Goal: Information Seeking & Learning: Find specific fact

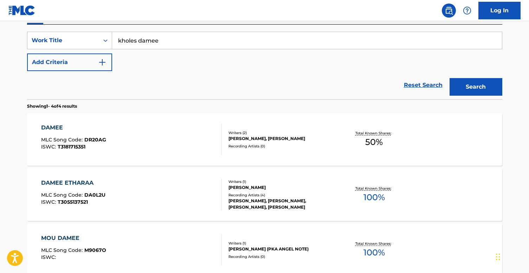
click at [174, 42] on input "kholes damee" at bounding box center [307, 40] width 390 height 17
click at [449, 78] on button "Search" at bounding box center [475, 87] width 53 height 18
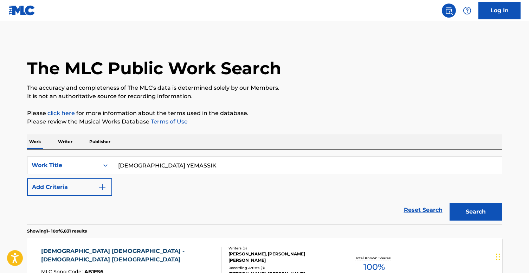
click at [185, 163] on input "[DEMOGRAPHIC_DATA] YEMASSIK" at bounding box center [307, 165] width 390 height 17
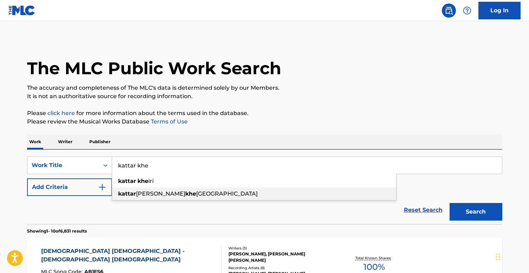
click at [184, 194] on div "[PERSON_NAME] khe [GEOGRAPHIC_DATA]" at bounding box center [254, 193] width 284 height 13
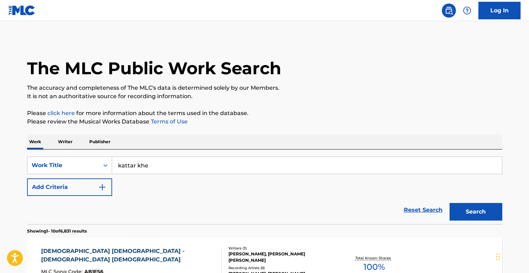
click at [461, 213] on button "Search" at bounding box center [475, 212] width 53 height 18
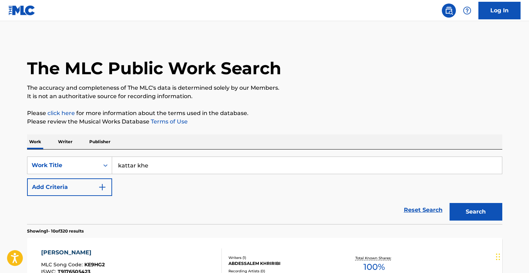
click at [176, 162] on input "kattar khe" at bounding box center [307, 165] width 390 height 17
click at [176, 166] on input "kattar khe" at bounding box center [307, 165] width 390 height 17
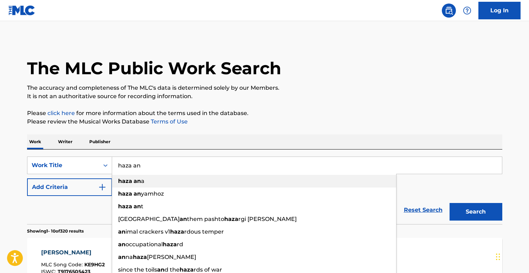
type input "haza an"
click at [182, 182] on div "haza an a" at bounding box center [254, 181] width 284 height 13
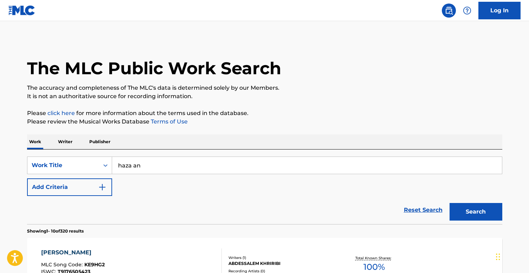
click at [486, 208] on button "Search" at bounding box center [475, 212] width 53 height 18
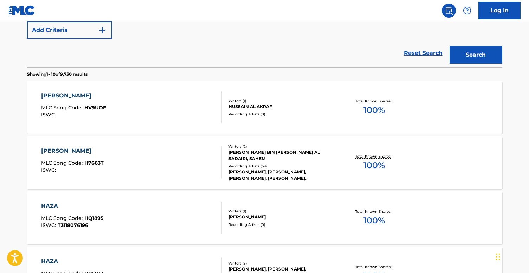
scroll to position [166, 0]
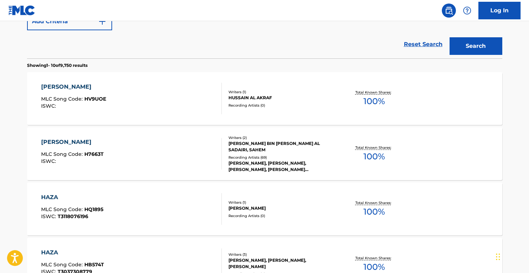
click at [257, 160] on div "[PERSON_NAME], [PERSON_NAME], [PERSON_NAME], [PERSON_NAME][DEMOGRAPHIC_DATA]" at bounding box center [281, 166] width 106 height 13
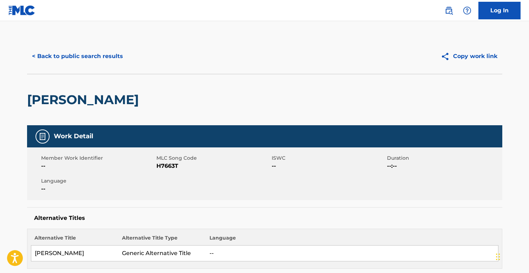
click at [168, 166] on span "H7663T" at bounding box center [212, 166] width 113 height 8
copy span "H7663T"
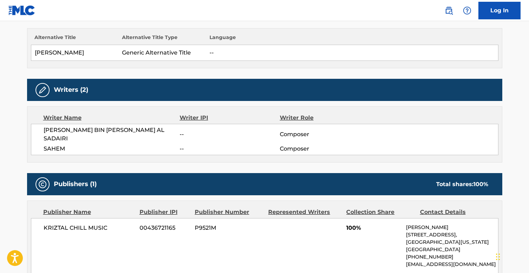
scroll to position [209, 0]
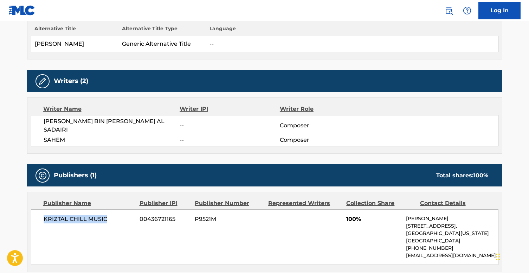
drag, startPoint x: 109, startPoint y: 209, endPoint x: 32, endPoint y: 210, distance: 76.6
click at [32, 210] on div "KRIZTAL CHILL MUSIC 00436721165 P9521M 100% [PERSON_NAME] [STREET_ADDRESS][US_S…" at bounding box center [264, 237] width 467 height 56
copy span "KRIZTAL CHILL MUSIC"
click at [164, 215] on span "00436721165" at bounding box center [165, 219] width 50 height 8
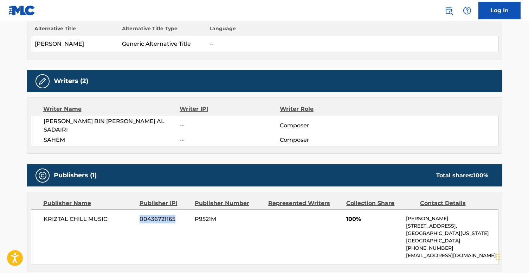
copy span "00436721165"
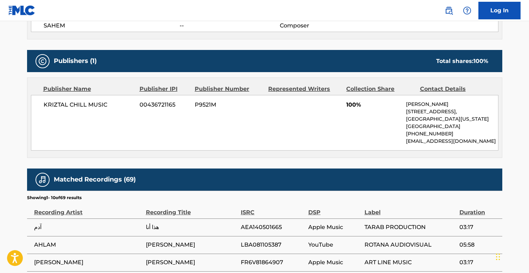
click at [202, 135] on div "KRIZTAL CHILL MUSIC 00436721165 P9521M 100% [PERSON_NAME] [STREET_ADDRESS][US_S…" at bounding box center [264, 123] width 467 height 56
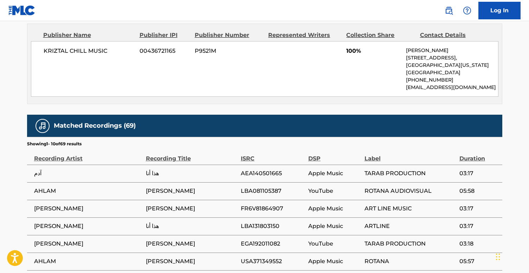
scroll to position [400, 0]
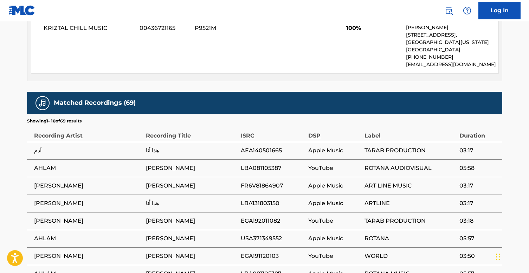
click at [259, 146] on span "AEA140501665" at bounding box center [273, 150] width 64 height 8
copy span "AEA140501665"
click at [267, 181] on span "FR6V81864907" at bounding box center [273, 185] width 64 height 8
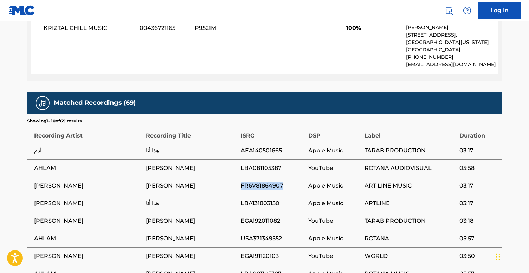
click at [267, 181] on span "FR6V81864907" at bounding box center [273, 185] width 64 height 8
copy span "FR6V81864907"
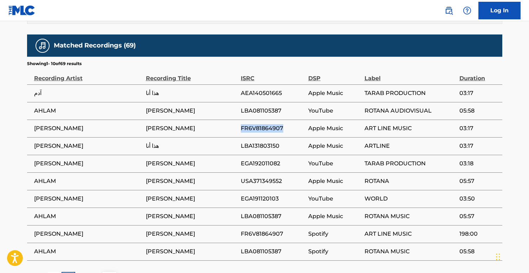
scroll to position [472, 0]
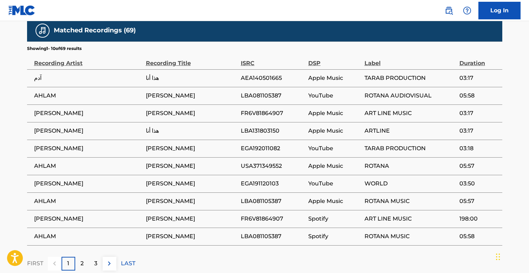
click at [260, 127] on span "LBA131803150" at bounding box center [273, 131] width 64 height 8
copy span "LBA131803150"
click at [263, 144] on span "EGA192011082" at bounding box center [273, 148] width 64 height 8
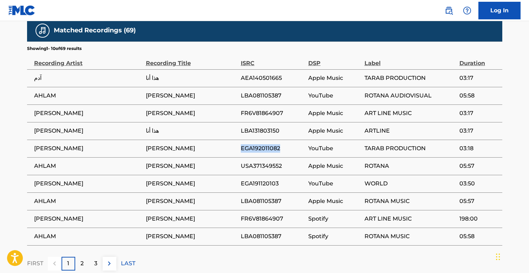
copy span "EGA192011082"
click at [260, 179] on span "EGA191120103" at bounding box center [273, 183] width 64 height 8
copy span "EGA191120103"
click at [78, 257] on div "2" at bounding box center [82, 264] width 14 height 14
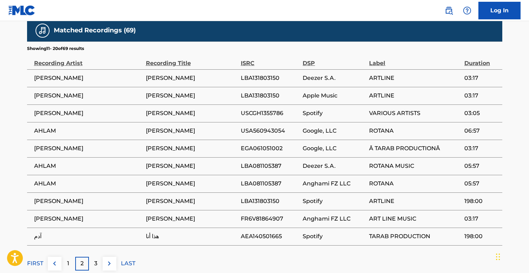
scroll to position [475, 0]
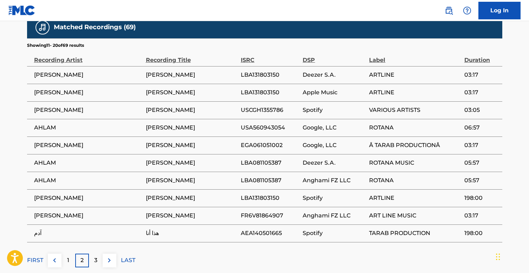
click at [259, 106] on span "USCGH1355786" at bounding box center [270, 110] width 58 height 8
copy span "USCGH1355786"
click at [258, 123] on span "USA560943054" at bounding box center [270, 127] width 58 height 8
click at [259, 123] on span "USA560943054" at bounding box center [270, 127] width 58 height 8
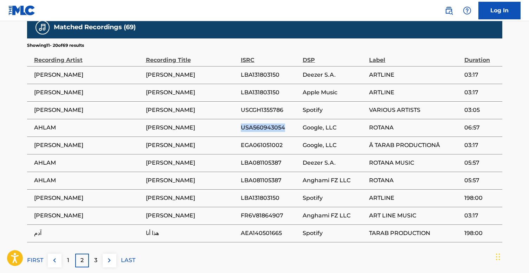
click at [259, 123] on span "USA560943054" at bounding box center [270, 127] width 58 height 8
click at [260, 141] on span "EGA061051002" at bounding box center [270, 145] width 58 height 8
click at [270, 123] on span "USA560943054" at bounding box center [270, 127] width 58 height 8
click at [269, 123] on span "USA560943054" at bounding box center [270, 127] width 58 height 8
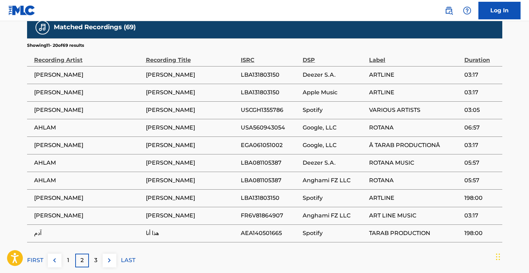
click at [265, 141] on span "EGA061051002" at bounding box center [270, 145] width 58 height 8
click at [265, 158] on span "LBA081105387" at bounding box center [270, 162] width 58 height 8
click at [262, 176] on span "LBA081105387" at bounding box center [270, 180] width 58 height 8
click at [261, 194] on span "LBA131803150" at bounding box center [270, 198] width 58 height 8
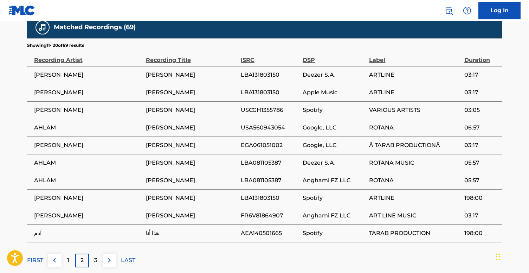
click at [262, 211] on span "FR6V81864907" at bounding box center [270, 215] width 58 height 8
click at [257, 229] on span "AEA140501665" at bounding box center [270, 233] width 58 height 8
click at [99, 253] on div "3" at bounding box center [96, 260] width 14 height 14
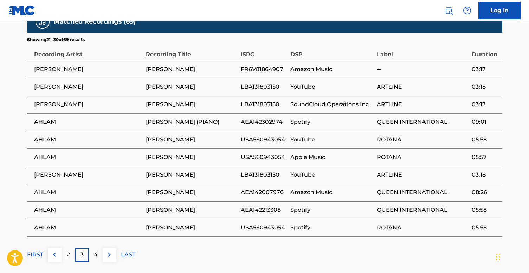
scroll to position [483, 0]
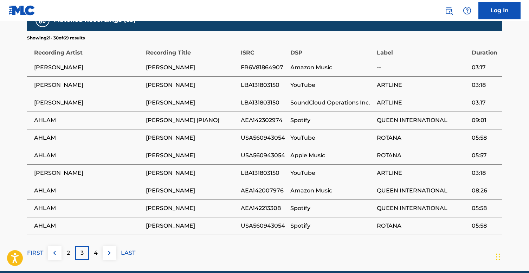
click at [94, 248] on p "4" at bounding box center [96, 252] width 4 height 8
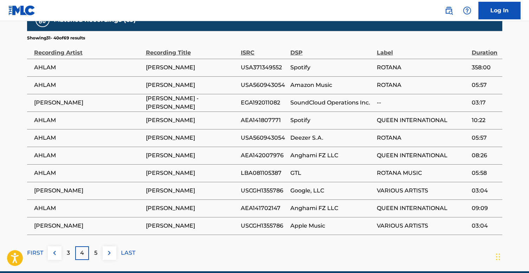
click at [96, 248] on p "5" at bounding box center [95, 252] width 3 height 8
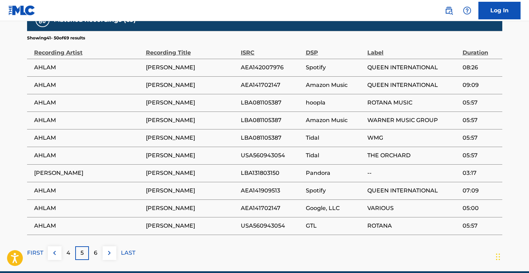
click at [92, 246] on div "6" at bounding box center [96, 253] width 14 height 14
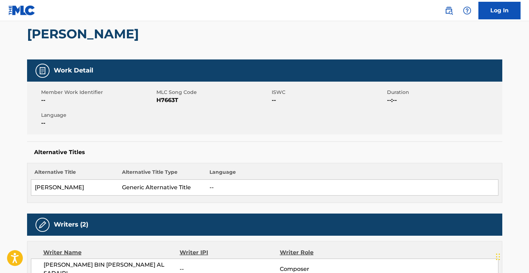
scroll to position [0, 0]
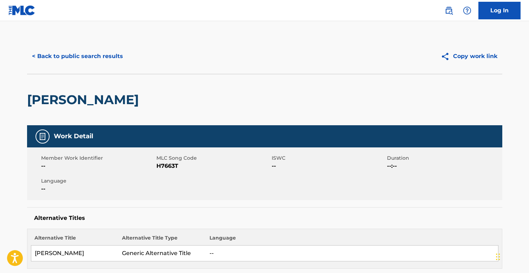
click at [95, 56] on button "< Back to public search results" at bounding box center [77, 56] width 101 height 18
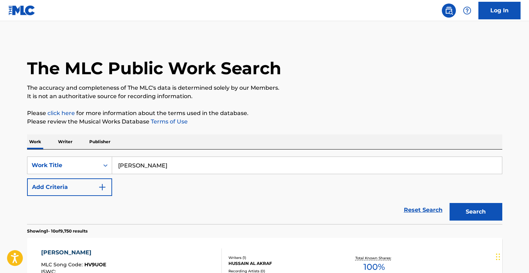
click at [179, 160] on input "[PERSON_NAME]" at bounding box center [307, 165] width 390 height 17
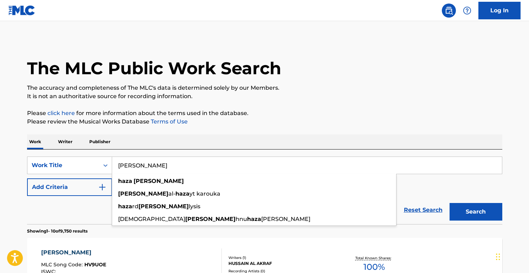
paste input "[PERSON_NAME]"
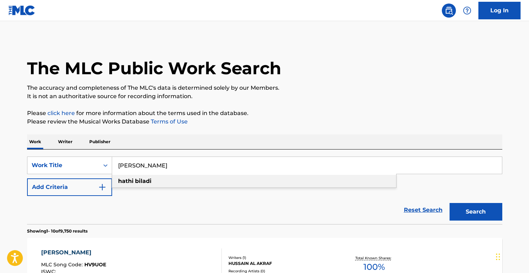
click at [156, 183] on div "[PERSON_NAME]" at bounding box center [254, 181] width 284 height 13
type input "[PERSON_NAME]"
click at [480, 218] on button "Search" at bounding box center [475, 212] width 53 height 18
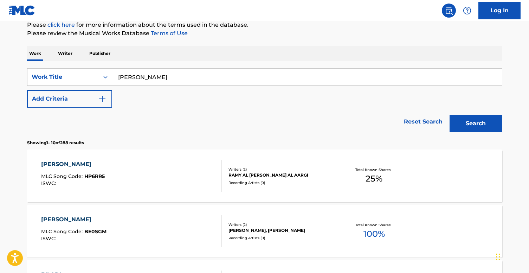
scroll to position [89, 0]
click at [253, 182] on div "Recording Artists ( 0 )" at bounding box center [281, 182] width 106 height 5
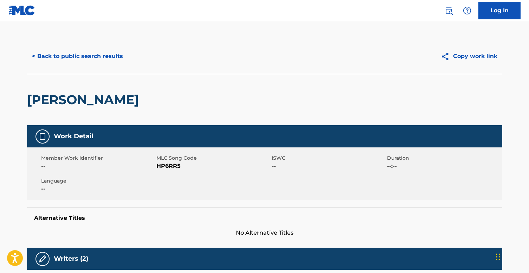
click at [168, 166] on span "HP6RR5" at bounding box center [212, 166] width 113 height 8
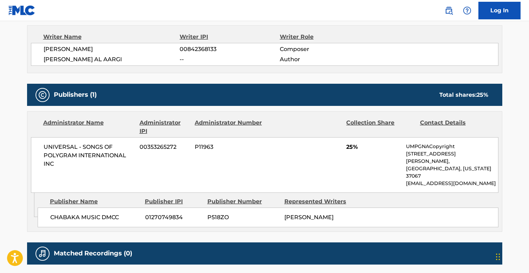
scroll to position [251, 0]
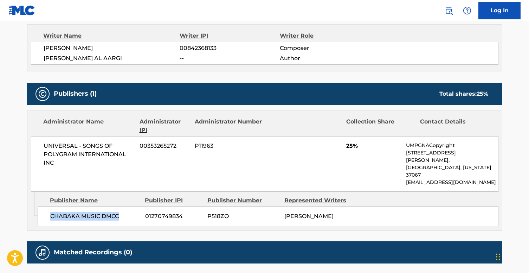
drag, startPoint x: 50, startPoint y: 200, endPoint x: 125, endPoint y: 200, distance: 75.9
click at [125, 206] on div "CHABAKA MUSIC DMCC 01270749834 P518ZO [PERSON_NAME]" at bounding box center [268, 216] width 461 height 20
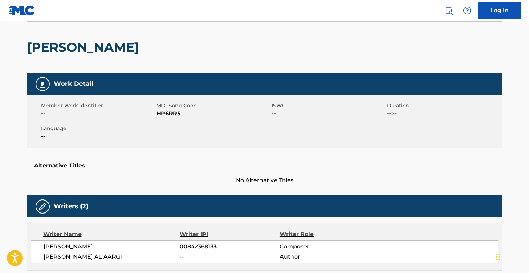
scroll to position [0, 0]
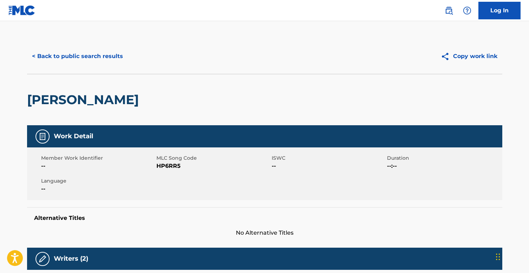
click at [74, 55] on button "< Back to public search results" at bounding box center [77, 56] width 101 height 18
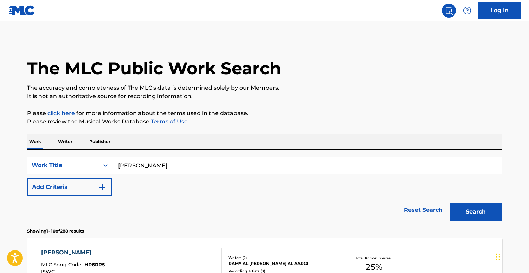
scroll to position [89, 0]
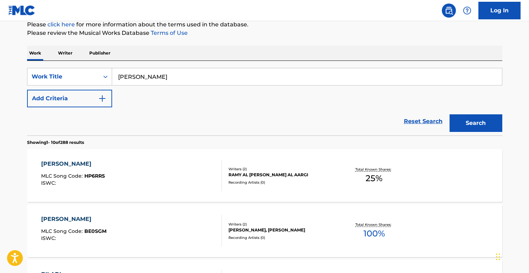
click at [176, 71] on input "[PERSON_NAME]" at bounding box center [307, 76] width 390 height 17
paste input "ENSAN THANI"
click at [452, 122] on button "Search" at bounding box center [475, 123] width 53 height 18
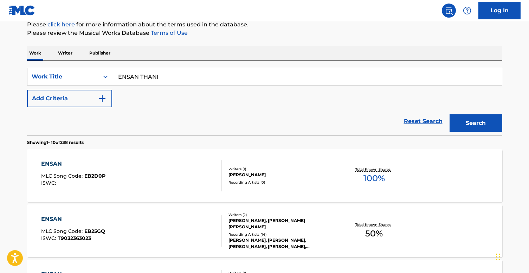
click at [146, 76] on input "ENSAN THANI" at bounding box center [307, 76] width 390 height 17
click at [449, 114] on button "Search" at bounding box center [475, 123] width 53 height 18
click at [144, 74] on input "ENSAN T\ANI" at bounding box center [307, 76] width 390 height 17
click at [449, 114] on button "Search" at bounding box center [475, 123] width 53 height 18
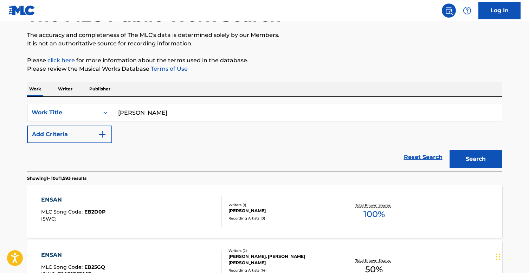
scroll to position [0, 0]
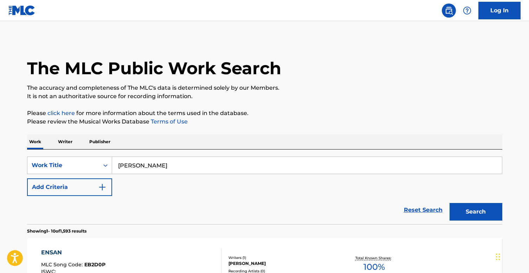
click at [189, 167] on input "[PERSON_NAME]" at bounding box center [307, 165] width 390 height 17
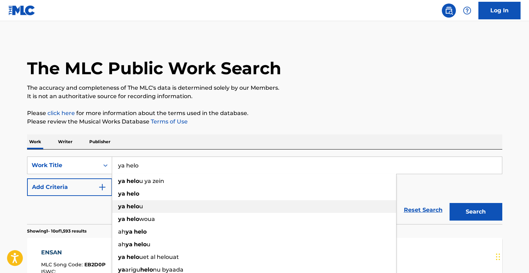
click at [170, 204] on div "ya helo u" at bounding box center [254, 206] width 284 height 13
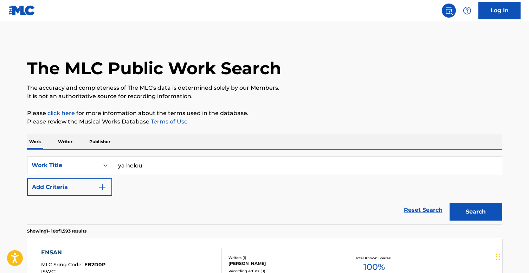
click at [470, 205] on button "Search" at bounding box center [475, 212] width 53 height 18
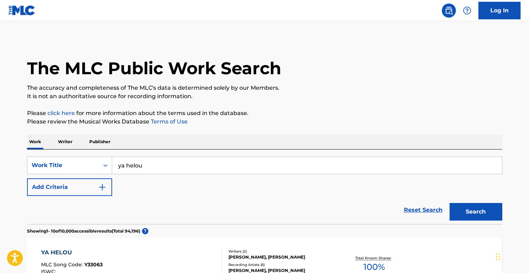
click at [186, 166] on input "ya helou" at bounding box center [307, 165] width 390 height 17
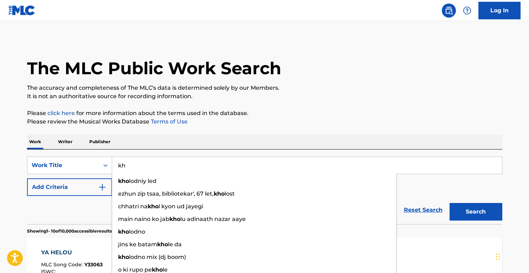
type input "k"
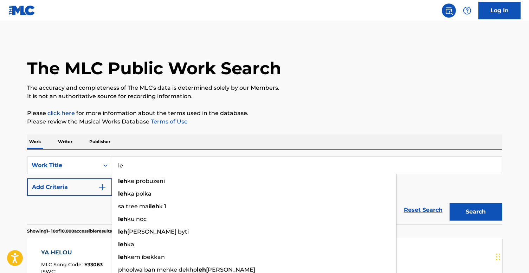
type input "l"
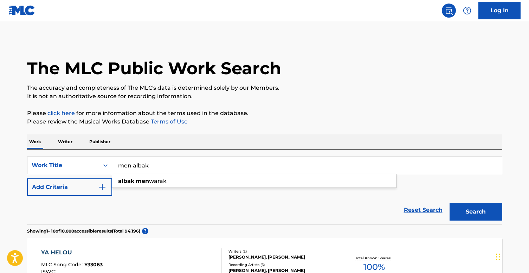
click at [449, 203] on button "Search" at bounding box center [475, 212] width 53 height 18
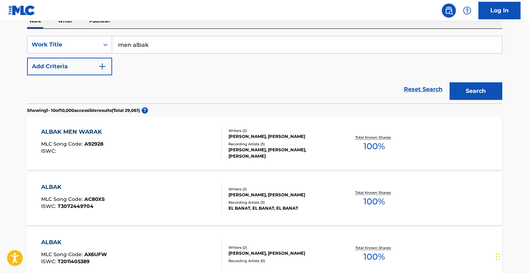
scroll to position [130, 0]
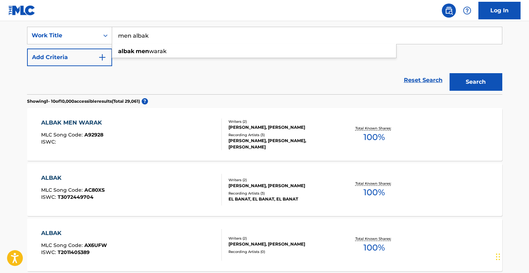
click at [204, 32] on input "men albak" at bounding box center [307, 35] width 390 height 17
paste input "SAADA MOUAKATA"
click at [449, 73] on button "Search" at bounding box center [475, 82] width 53 height 18
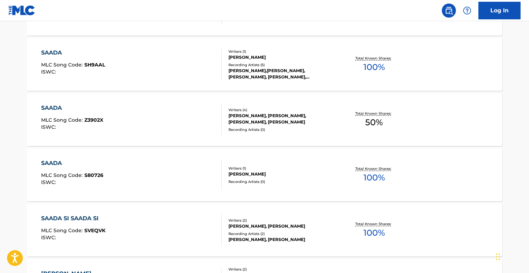
scroll to position [0, 0]
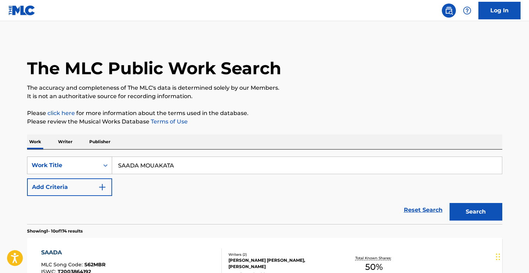
drag, startPoint x: 142, startPoint y: 166, endPoint x: 101, endPoint y: 167, distance: 40.4
click at [101, 167] on div "SearchWithCriteria169db420-bcee-4be5-b3ab-41376ca85d96 Work Title [PERSON_NAME]" at bounding box center [264, 165] width 475 height 18
click at [175, 160] on input "MOUAKATA" at bounding box center [307, 165] width 390 height 17
click at [173, 166] on input "MOUAKATA" at bounding box center [307, 165] width 390 height 17
click at [465, 216] on button "Search" at bounding box center [475, 212] width 53 height 18
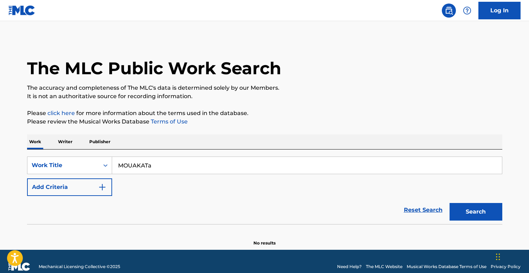
click at [154, 169] on input "MOUAKATa" at bounding box center [307, 165] width 390 height 17
paste input "Ergaali"
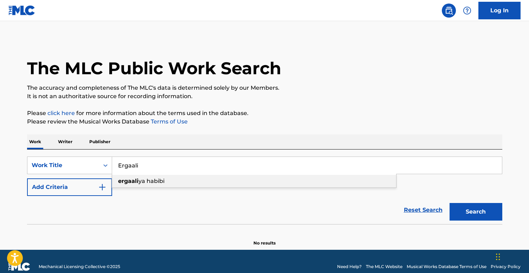
click at [157, 181] on span "ya habibi" at bounding box center [151, 180] width 26 height 7
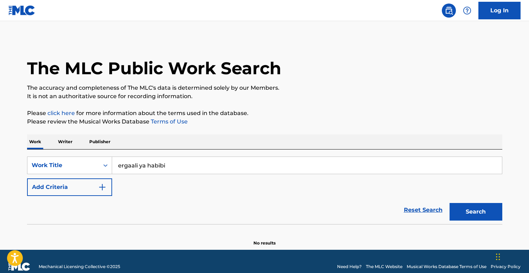
click at [481, 216] on button "Search" at bounding box center [475, 212] width 53 height 18
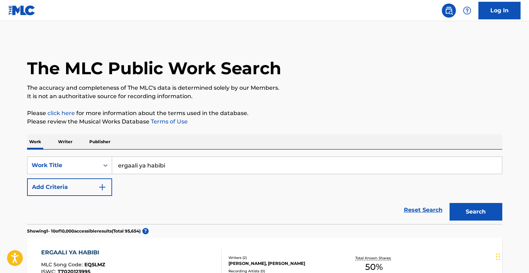
click at [173, 168] on input "ergaali ya habibi" at bounding box center [307, 165] width 390 height 17
paste input "[PERSON_NAME]"
click at [469, 212] on button "Search" at bounding box center [475, 212] width 53 height 18
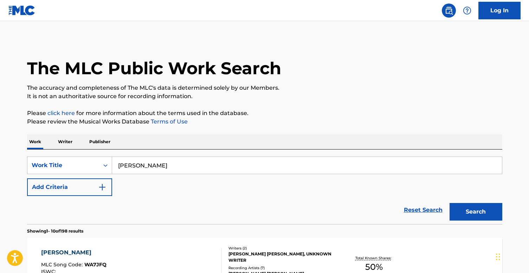
click at [132, 166] on input "[PERSON_NAME]" at bounding box center [307, 165] width 390 height 17
click at [449, 203] on button "Search" at bounding box center [475, 212] width 53 height 18
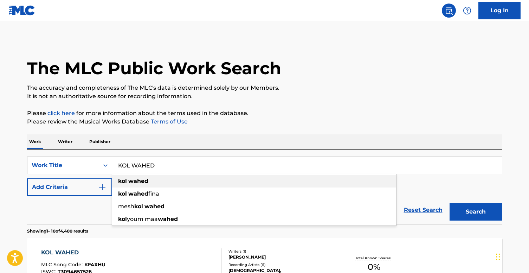
click at [153, 181] on div "kol wahed" at bounding box center [254, 181] width 284 height 13
type input "kol wahed"
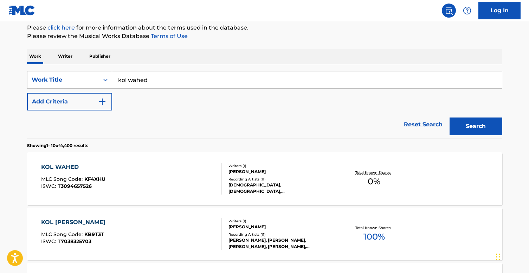
scroll to position [87, 0]
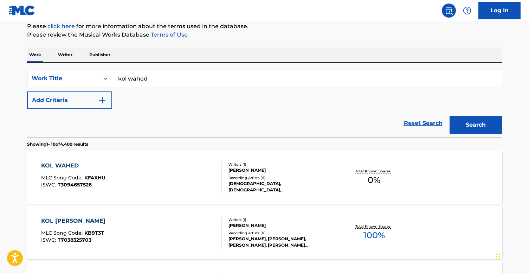
click at [132, 180] on div "KOL WAHED MLC Song Code : KF4XHU ISWC : T3094657526" at bounding box center [131, 177] width 181 height 32
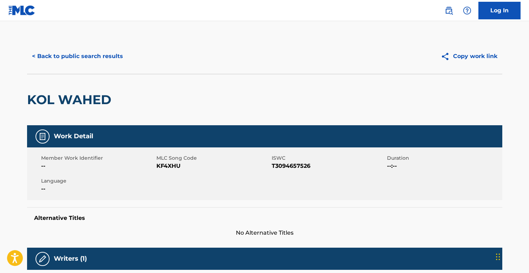
click at [168, 165] on span "KF4XHU" at bounding box center [212, 166] width 113 height 8
click at [80, 52] on button "< Back to public search results" at bounding box center [77, 56] width 101 height 18
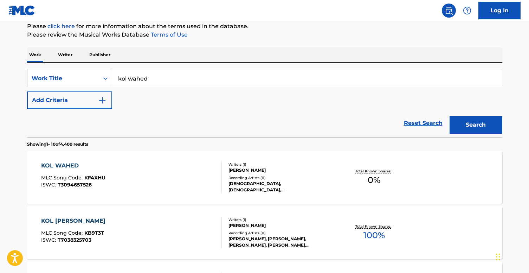
click at [212, 78] on input "kol wahed" at bounding box center [307, 78] width 390 height 17
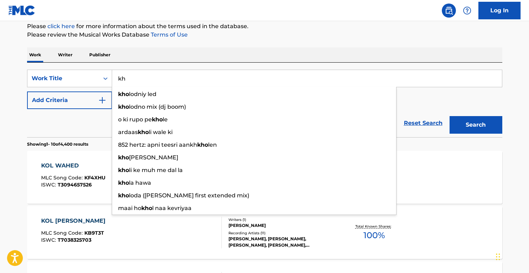
type input "k"
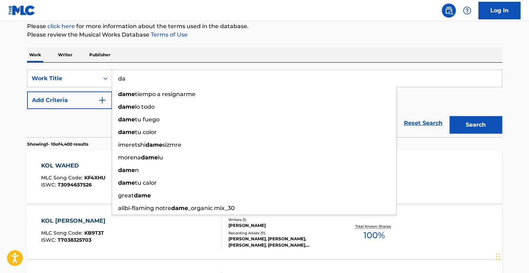
type input "d"
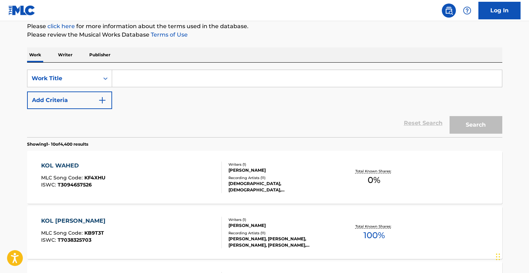
paste input "[DEMOGRAPHIC_DATA] YEMASSIK"
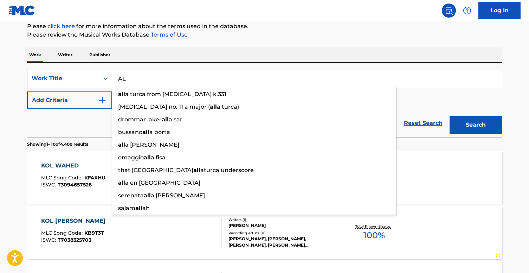
type input "A"
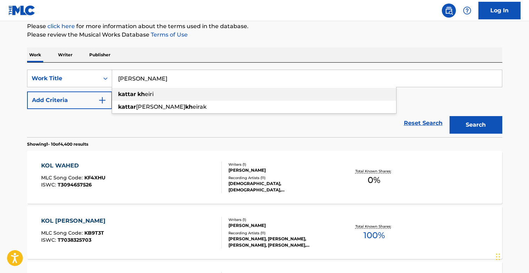
click at [202, 102] on div "[PERSON_NAME]" at bounding box center [254, 106] width 284 height 13
click at [460, 125] on button "Search" at bounding box center [475, 125] width 53 height 18
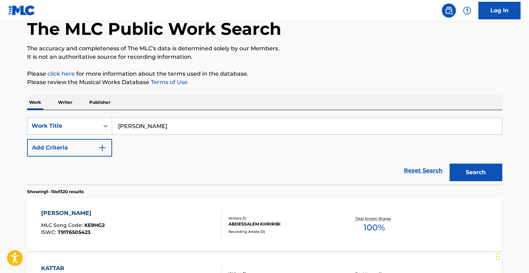
scroll to position [11, 0]
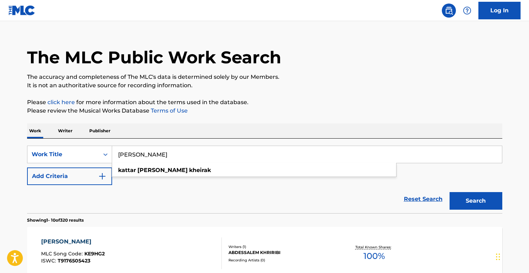
drag, startPoint x: 144, startPoint y: 155, endPoint x: 137, endPoint y: 155, distance: 7.0
click at [137, 155] on input "[PERSON_NAME]" at bounding box center [307, 154] width 390 height 17
click at [449, 192] on button "Search" at bounding box center [475, 201] width 53 height 18
click at [212, 155] on input "[PERSON_NAME]" at bounding box center [307, 154] width 390 height 17
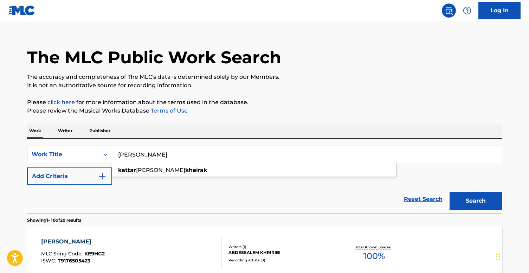
click at [212, 155] on input "[PERSON_NAME]" at bounding box center [307, 154] width 390 height 17
paste input "MECH BAI"
click at [449, 192] on button "Search" at bounding box center [475, 201] width 53 height 18
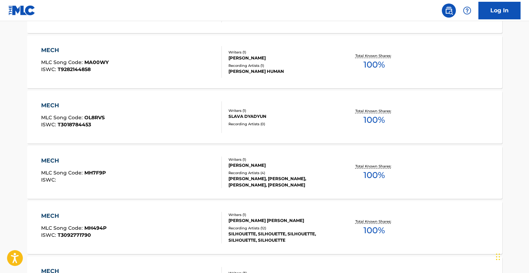
scroll to position [0, 0]
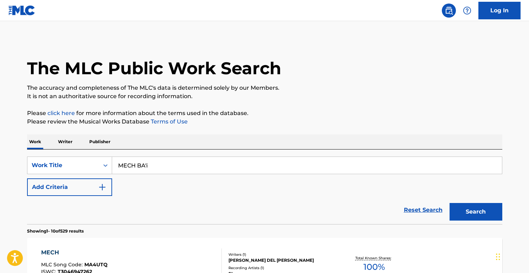
click at [180, 165] on input "MECH BA'i" at bounding box center [307, 165] width 390 height 17
paste input "[PERSON_NAME]"
click at [449, 203] on button "Search" at bounding box center [475, 212] width 53 height 18
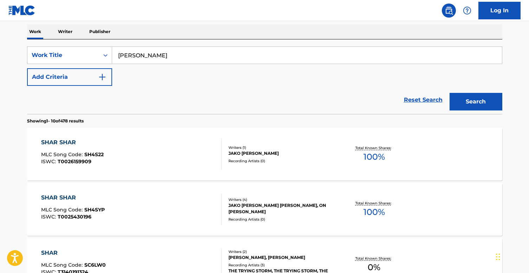
scroll to position [122, 0]
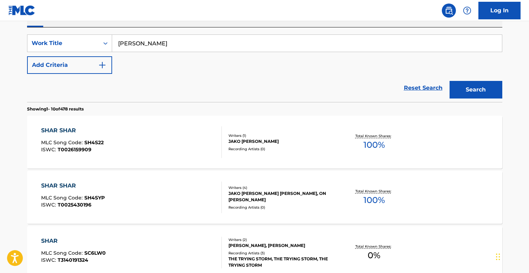
click at [150, 44] on input "[PERSON_NAME]" at bounding box center [307, 43] width 390 height 17
click at [449, 81] on button "Search" at bounding box center [475, 90] width 53 height 18
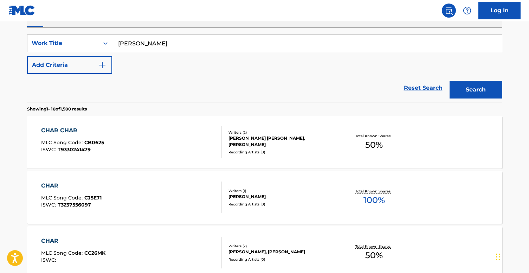
click at [209, 46] on input "[PERSON_NAME]" at bounding box center [307, 43] width 390 height 17
paste input "WRAK EL KHARIF"
click at [449, 81] on button "Search" at bounding box center [475, 90] width 53 height 18
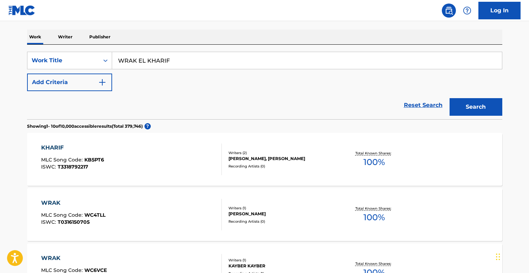
scroll to position [0, 0]
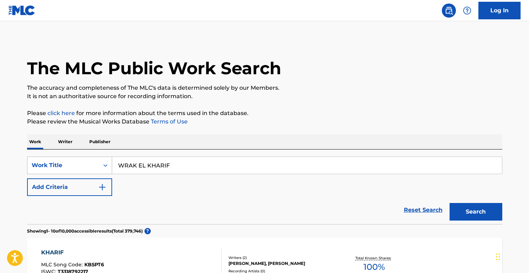
drag, startPoint x: 146, startPoint y: 166, endPoint x: 107, endPoint y: 167, distance: 39.0
click at [107, 167] on div "SearchWithCriteria169db420-bcee-4be5-b3ab-41376ca85d96 Work Title WRAK EL KHARIF" at bounding box center [264, 165] width 475 height 18
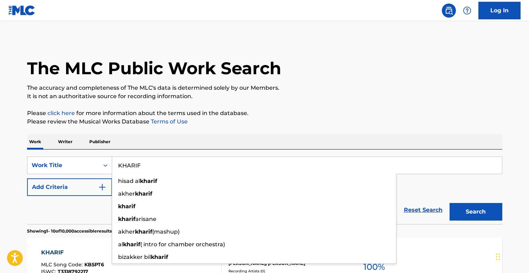
type input "KHARIF"
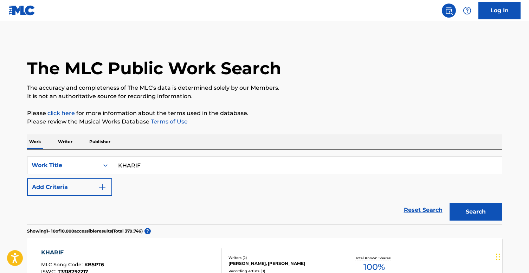
click at [90, 186] on button "Add Criteria" at bounding box center [69, 187] width 85 height 18
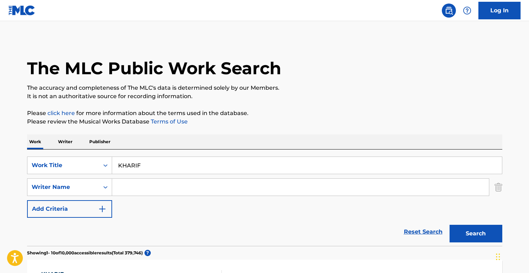
click at [128, 185] on input "Search Form" at bounding box center [300, 187] width 377 height 17
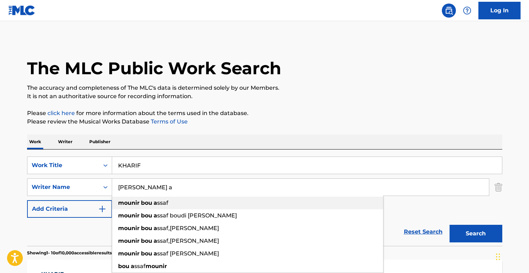
click at [137, 202] on strong "mounir" at bounding box center [128, 202] width 21 height 7
type input "[PERSON_NAME] [PERSON_NAME]"
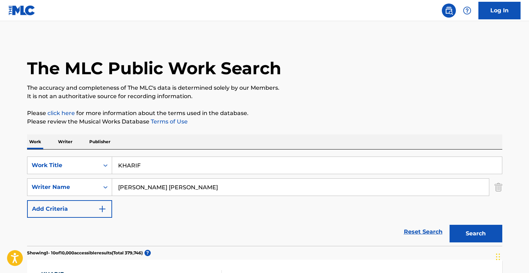
click at [478, 229] on button "Search" at bounding box center [475, 234] width 53 height 18
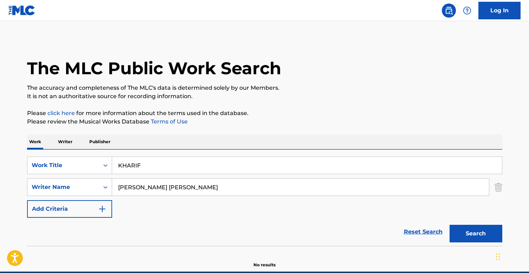
click at [110, 210] on button "Add Criteria" at bounding box center [69, 209] width 85 height 18
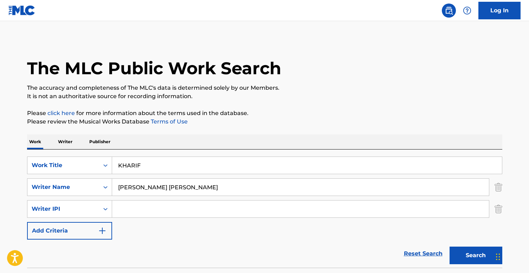
click at [132, 204] on input "Search Form" at bounding box center [300, 208] width 377 height 17
click at [99, 206] on div "Writer IPI" at bounding box center [69, 209] width 85 height 18
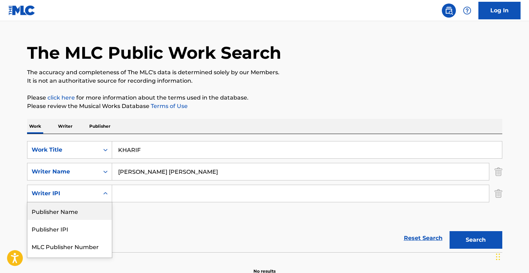
click at [143, 196] on input "Search Form" at bounding box center [300, 193] width 377 height 17
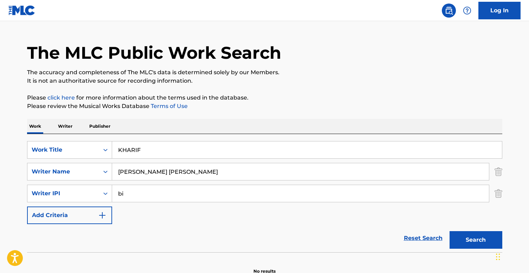
type input "b"
click at [502, 197] on div "The MLC Public Work Search The accuracy and completeness of The MLC's data is d…" at bounding box center [265, 148] width 492 height 251
click at [500, 195] on img "Search Form" at bounding box center [498, 193] width 8 height 18
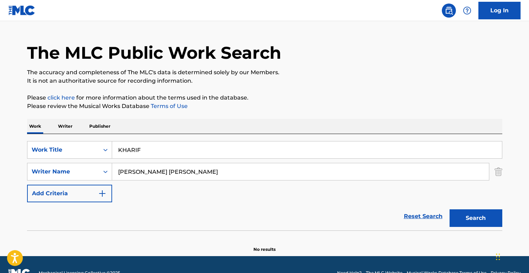
click at [311, 174] on input "[PERSON_NAME] [PERSON_NAME]" at bounding box center [300, 171] width 377 height 17
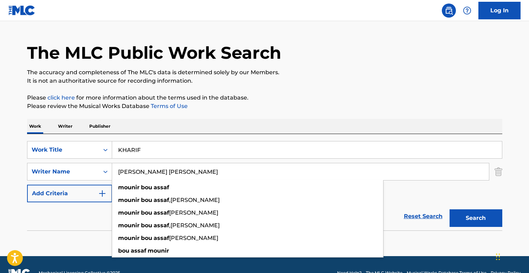
click at [311, 174] on input "[PERSON_NAME] [PERSON_NAME]" at bounding box center [300, 171] width 377 height 17
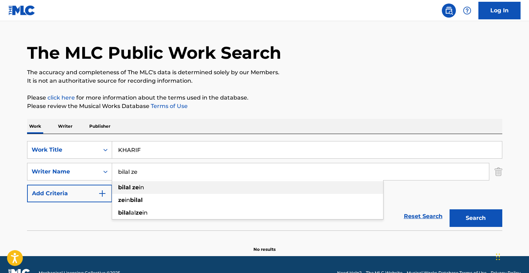
click at [299, 190] on div "bilal ze in" at bounding box center [247, 187] width 271 height 13
type input "[PERSON_NAME]"
click at [471, 220] on button "Search" at bounding box center [475, 218] width 53 height 18
click at [168, 144] on input "KHARIF" at bounding box center [307, 149] width 390 height 17
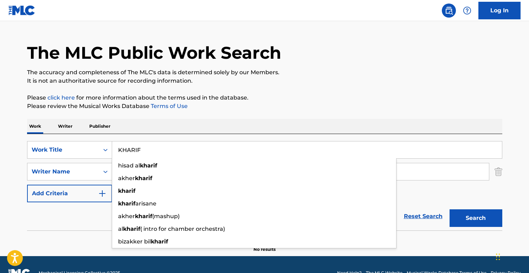
click at [168, 144] on input "KHARIF" at bounding box center [307, 149] width 390 height 17
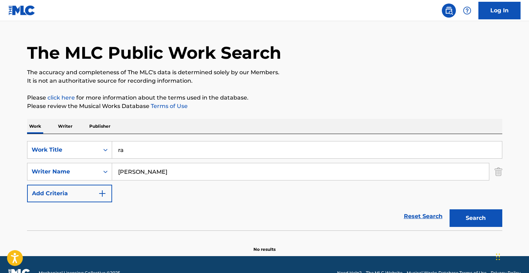
type input "r"
click at [467, 222] on button "Search" at bounding box center [475, 218] width 53 height 18
click at [131, 151] on input "wraa2" at bounding box center [307, 149] width 390 height 17
click at [455, 214] on button "Search" at bounding box center [475, 218] width 53 height 18
click at [176, 145] on input "3la wra2 al woard - amar aldek - marmar - arabic" at bounding box center [307, 149] width 390 height 17
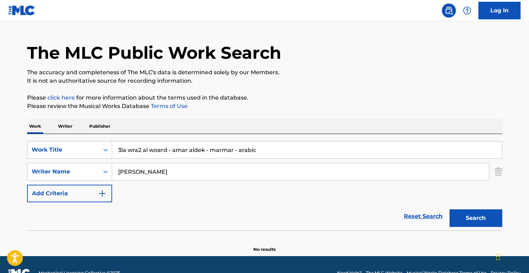
click at [176, 145] on input "3la wra2 al woard - amar aldek - marmar - arabic" at bounding box center [307, 149] width 390 height 17
click at [498, 168] on img "Search Form" at bounding box center [498, 172] width 8 height 18
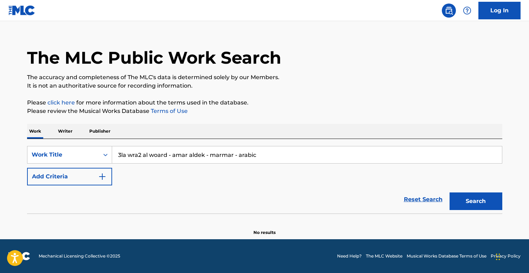
scroll to position [11, 0]
click at [320, 156] on input "3la wra2 al woard - amar aldek - marmar - arabic" at bounding box center [307, 154] width 390 height 17
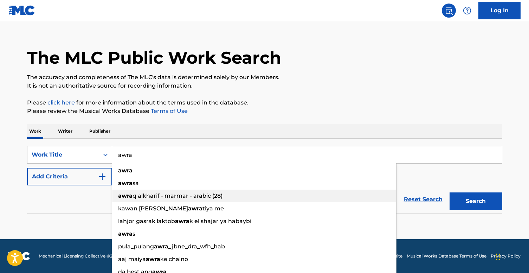
click at [285, 194] on div "awra q alkharif - marmar - arabic (28)" at bounding box center [254, 195] width 284 height 13
type input "awraq alkharif - marmar - arabic (28)"
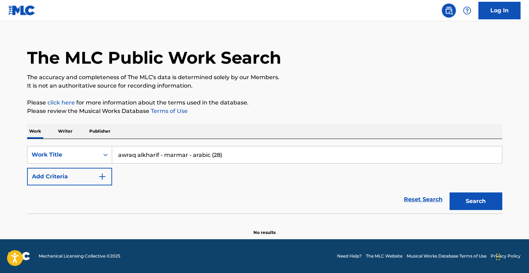
click at [465, 195] on button "Search" at bounding box center [475, 201] width 53 height 18
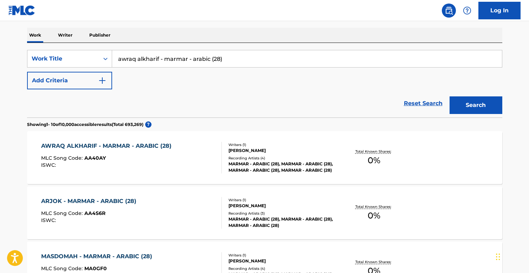
scroll to position [116, 0]
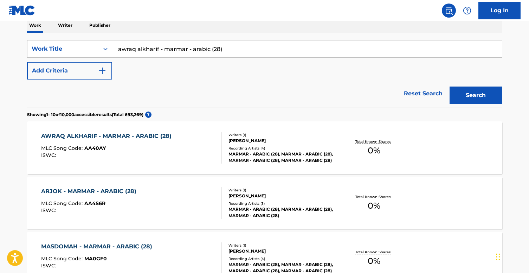
click at [293, 153] on div "MARMAR - ARABIC (28), MARMAR - ARABIC (28), MARMAR - ARABIC (28), MARMAR - ARAB…" at bounding box center [281, 157] width 106 height 13
